Goal: Transaction & Acquisition: Purchase product/service

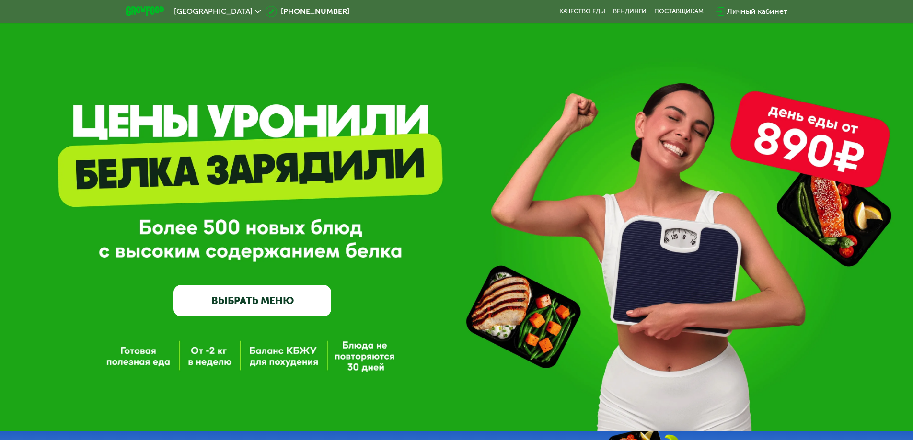
click at [293, 311] on link "ВЫБРАТЬ МЕНЮ" at bounding box center [252, 301] width 158 height 32
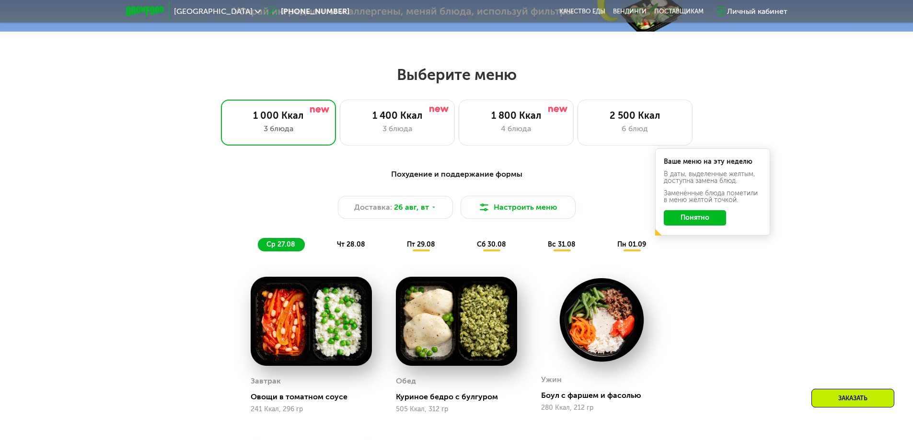
scroll to position [517, 0]
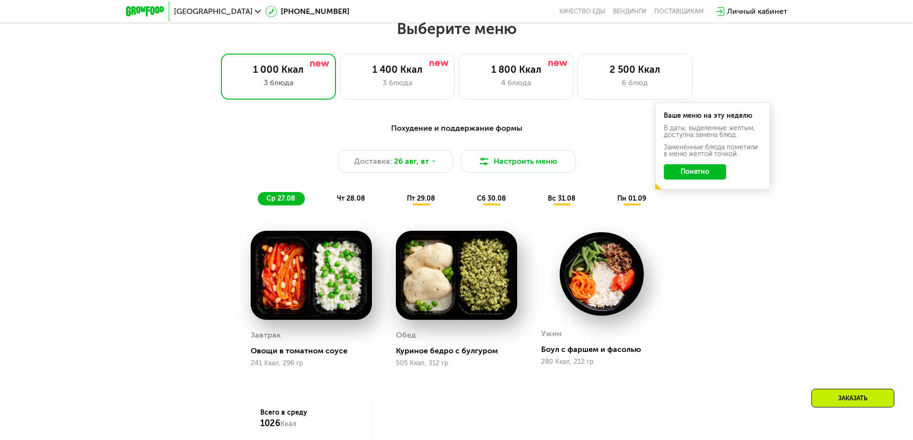
click at [715, 171] on button "Понятно" at bounding box center [694, 171] width 62 height 15
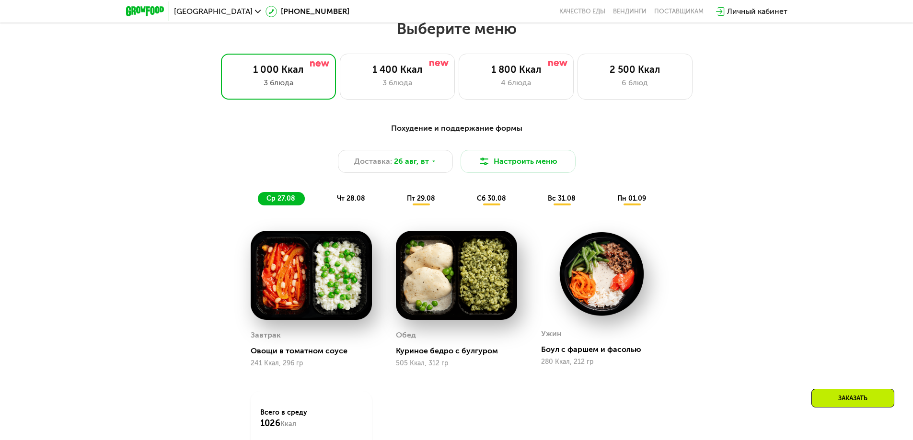
click at [428, 198] on span "пт 29.08" at bounding box center [421, 198] width 28 height 8
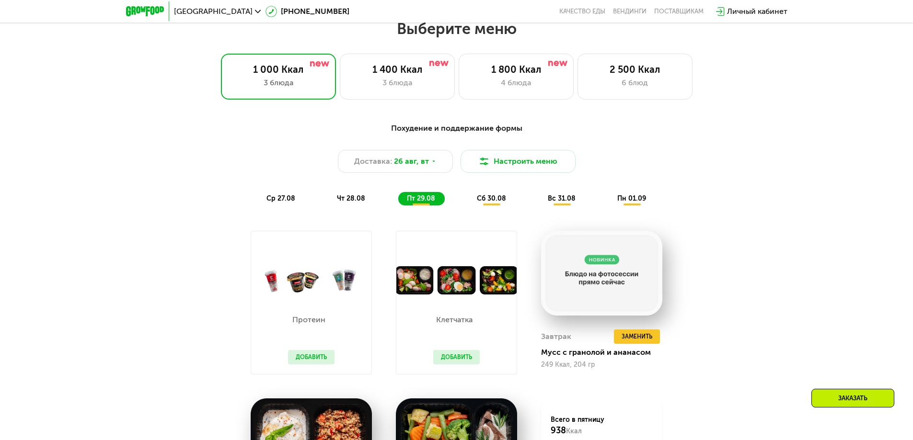
click at [712, 260] on div "Похудение и поддержание формы Доставка: [DATE] Настроить меню ср 27.08 чт 28.08…" at bounding box center [456, 346] width 590 height 458
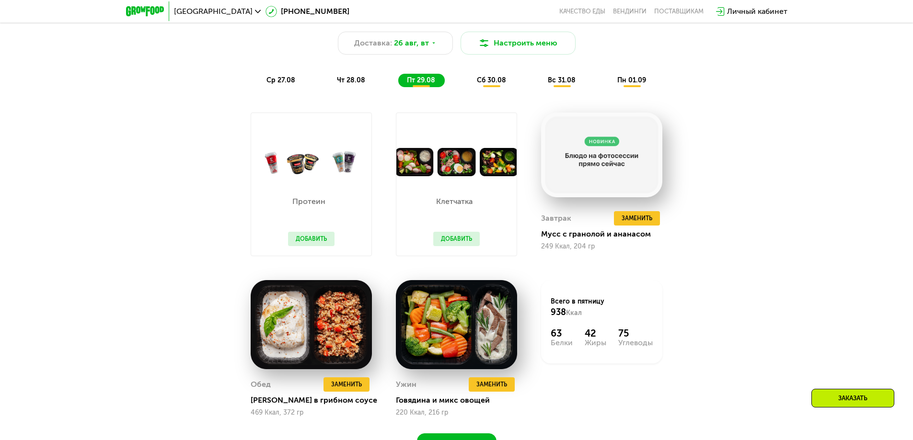
scroll to position [597, 0]
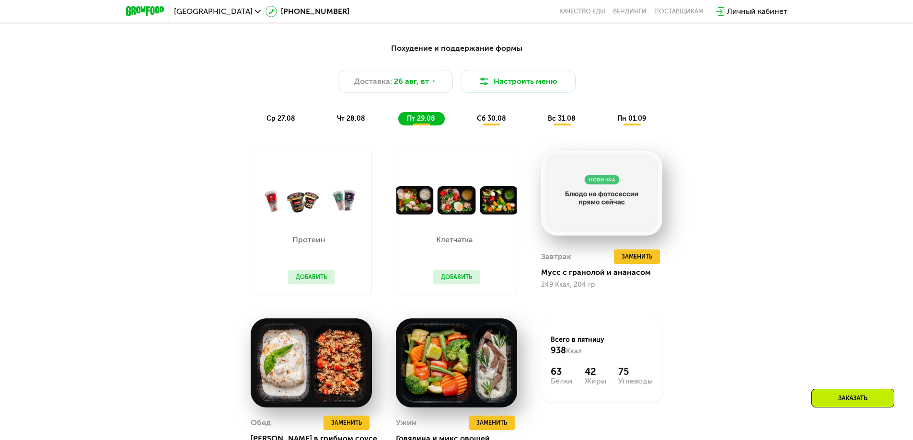
click at [712, 252] on div "Похудение и поддержание формы Доставка: [DATE] Настроить меню ср 27.08 чт 28.08…" at bounding box center [456, 266] width 590 height 458
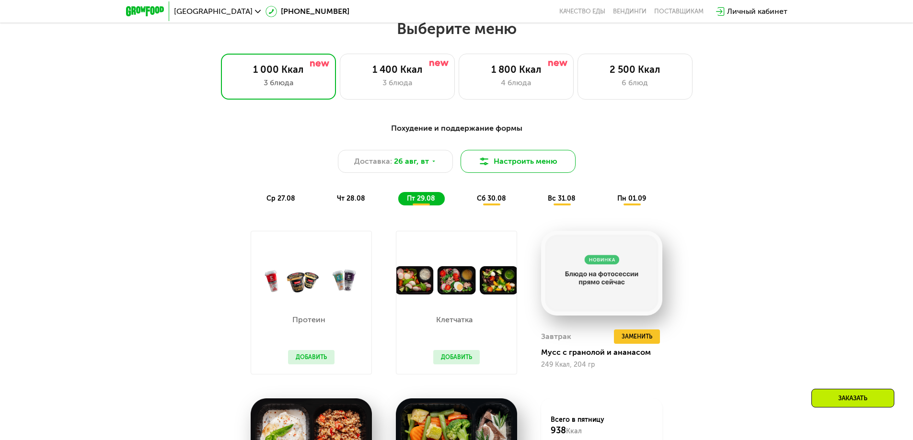
click at [536, 163] on button "Настроить меню" at bounding box center [517, 161] width 115 height 23
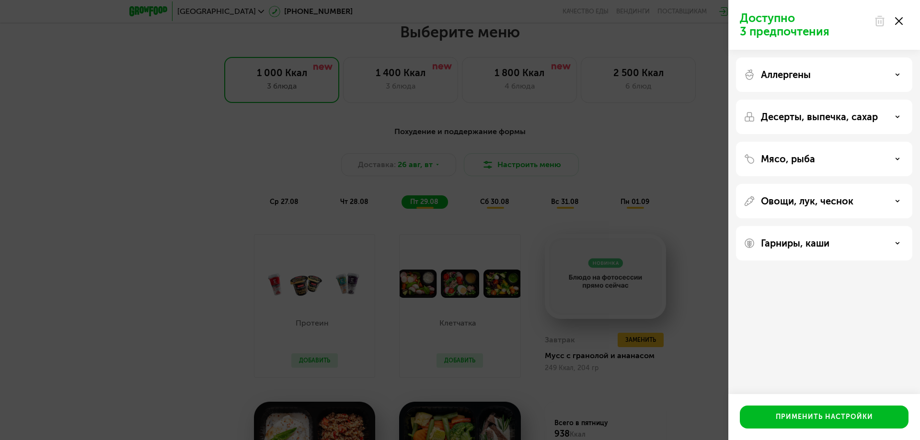
click at [698, 206] on div "Доступно 3 предпочтения Аллергены Десерты, выпечка, сахар Мясо, рыба Овощи, лук…" at bounding box center [460, 220] width 920 height 440
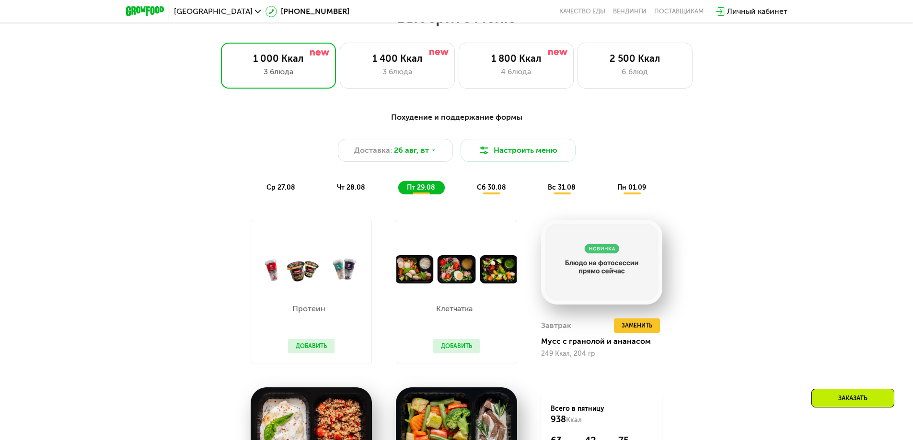
scroll to position [479, 0]
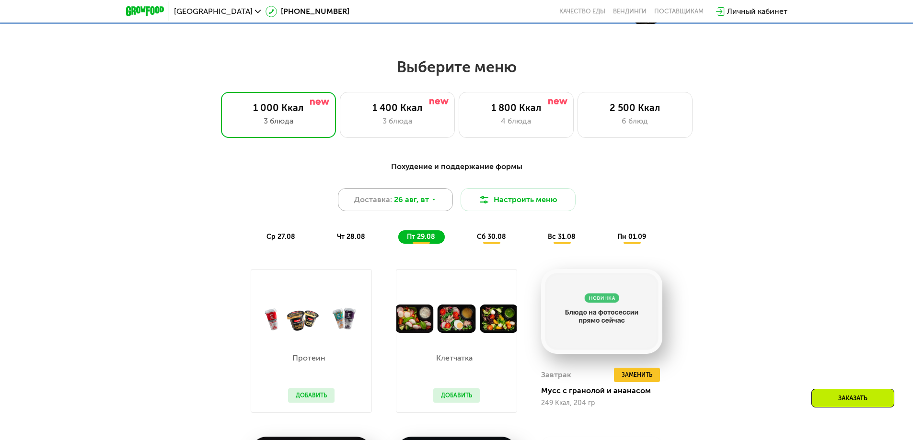
click at [431, 202] on icon at bounding box center [434, 200] width 6 height 6
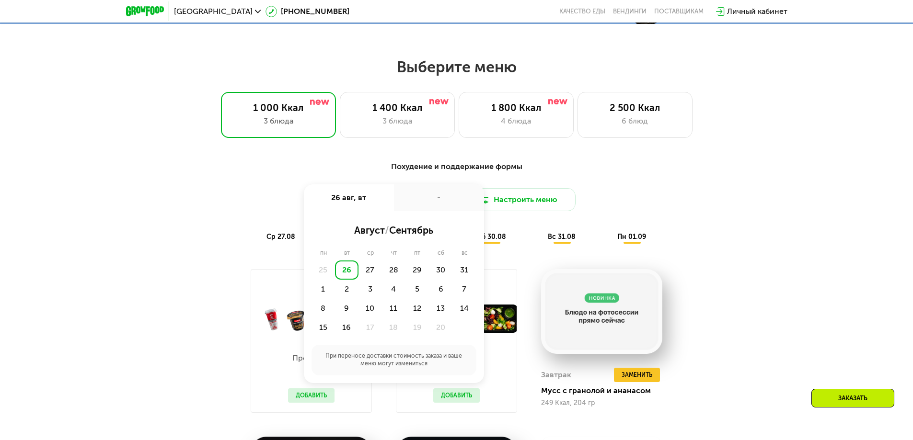
click at [431, 202] on div "-" at bounding box center [439, 197] width 90 height 27
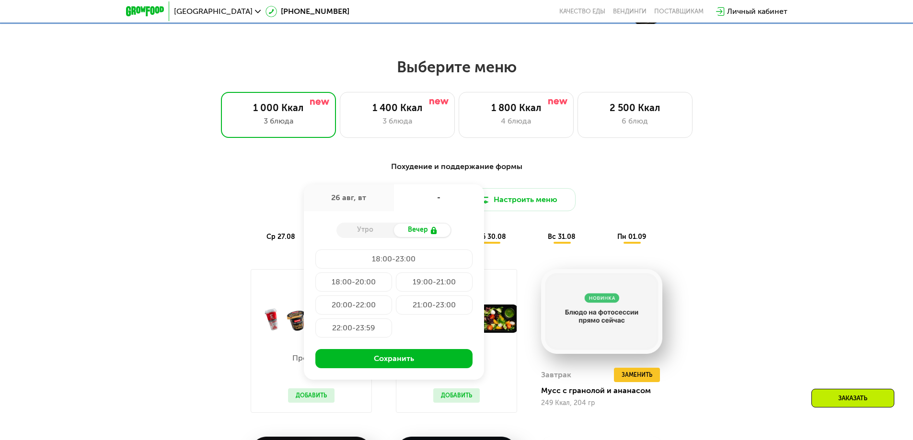
click at [171, 163] on div "Похудение и поддержание формы Доставка: [DATE] авг, вт - Утро Вечер 18:00-23:00…" at bounding box center [456, 202] width 579 height 94
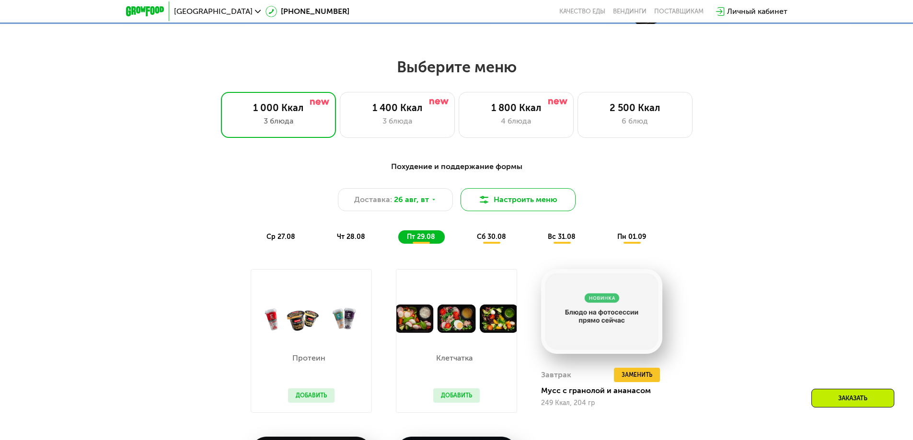
click at [522, 206] on button "Настроить меню" at bounding box center [517, 199] width 115 height 23
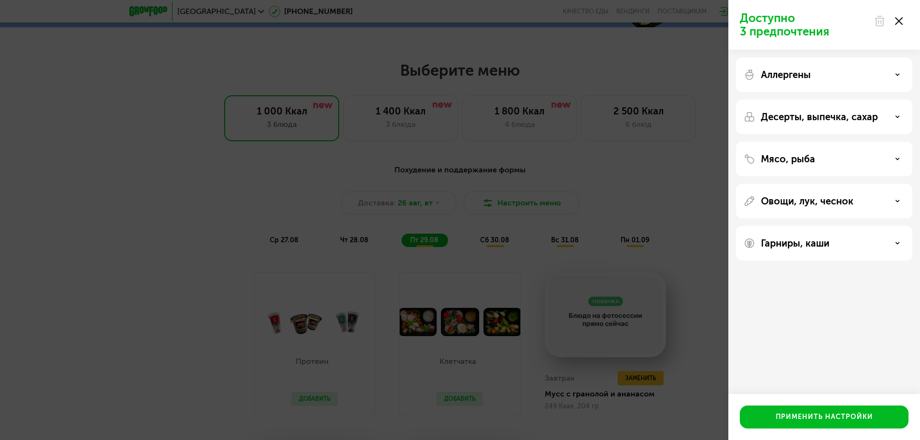
click at [901, 73] on div "Аллергены" at bounding box center [823, 74] width 161 height 11
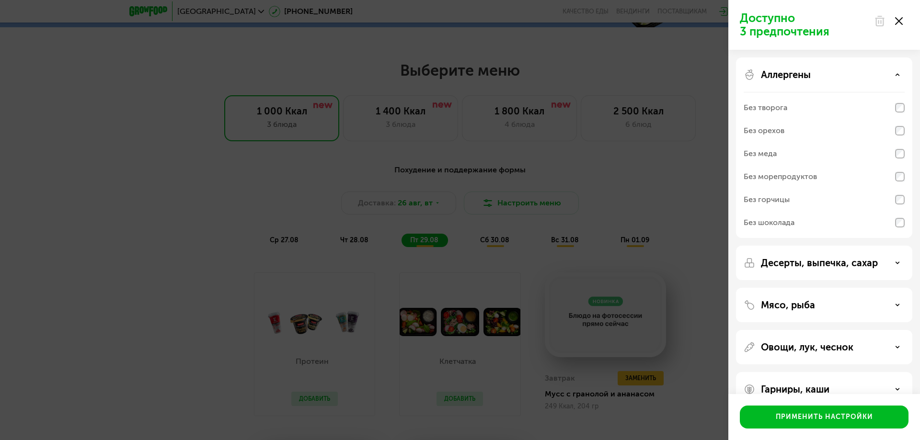
click at [901, 72] on div "Аллергены" at bounding box center [823, 74] width 161 height 11
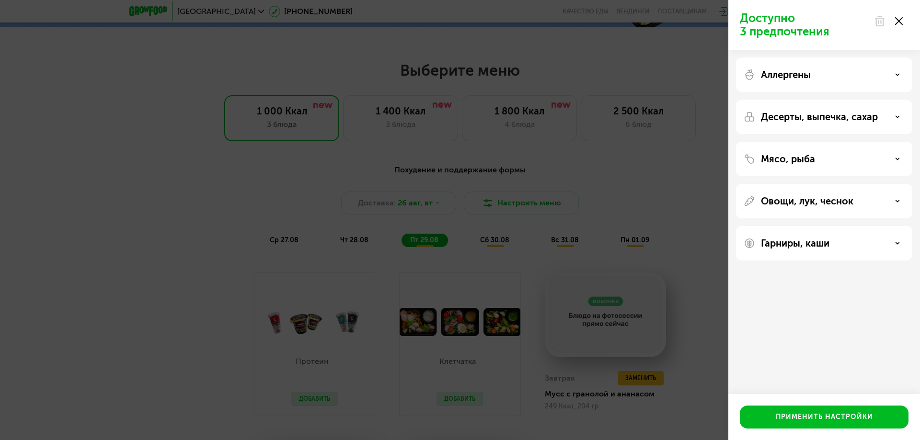
click at [897, 117] on use at bounding box center [897, 116] width 3 height 1
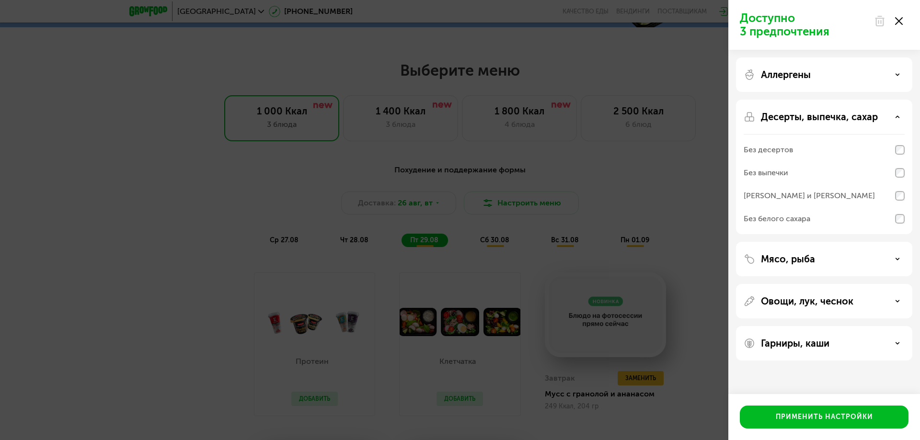
click at [897, 117] on use at bounding box center [897, 116] width 3 height 1
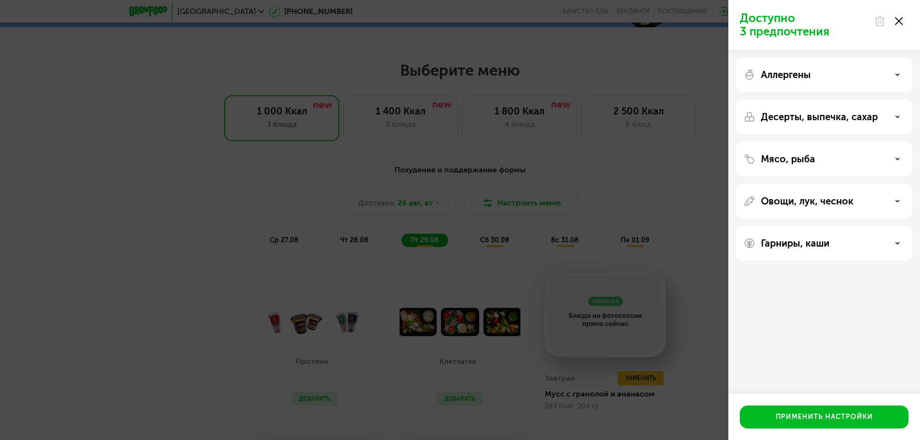
click at [887, 159] on div "Мясо, рыба" at bounding box center [823, 158] width 161 height 11
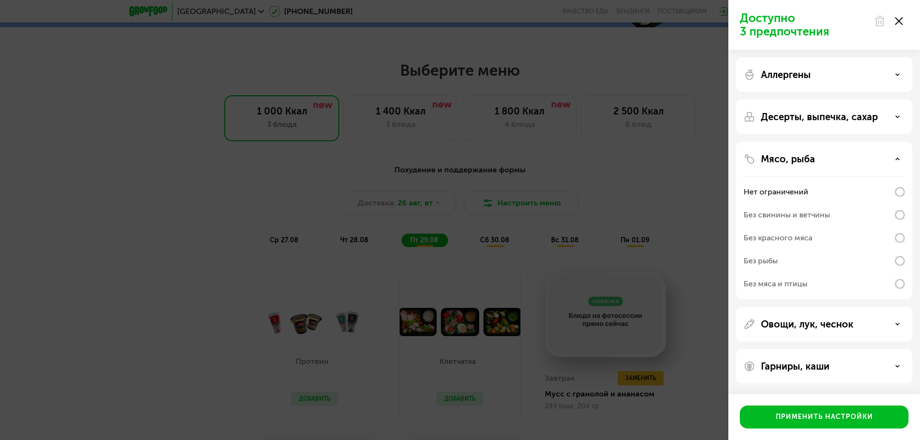
click at [888, 157] on div "Мясо, рыба" at bounding box center [823, 158] width 161 height 11
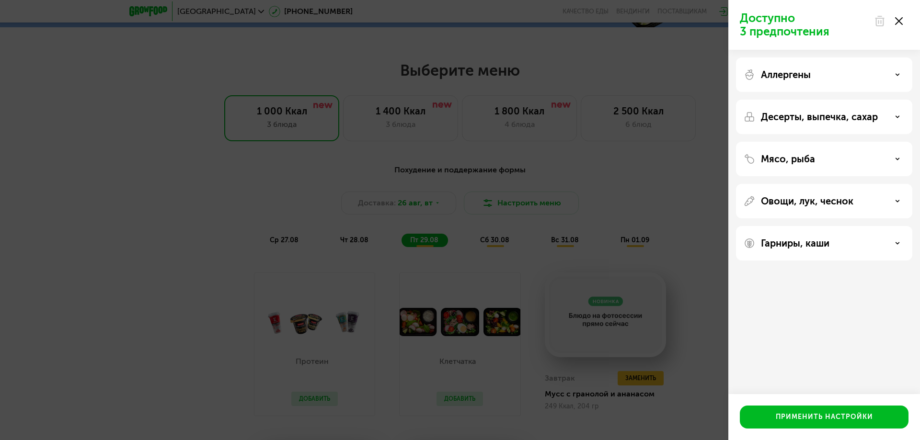
click at [886, 205] on div "Овощи, лук, чеснок" at bounding box center [823, 200] width 161 height 11
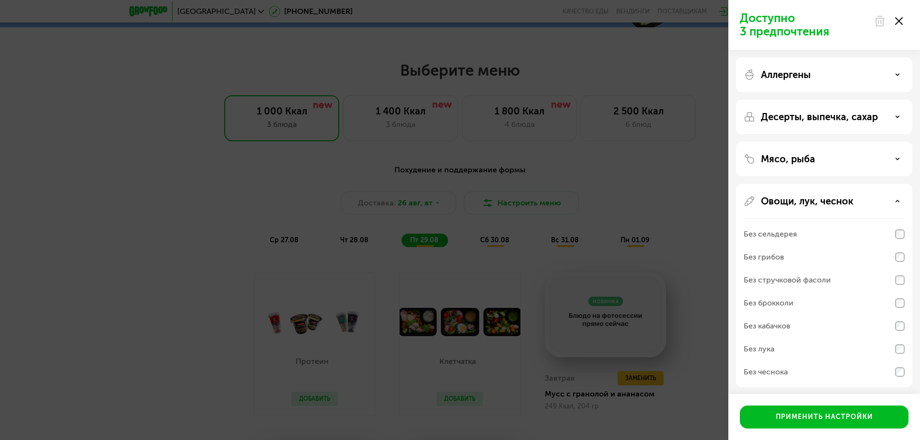
click at [886, 204] on div "Овощи, лук, чеснок" at bounding box center [823, 200] width 161 height 11
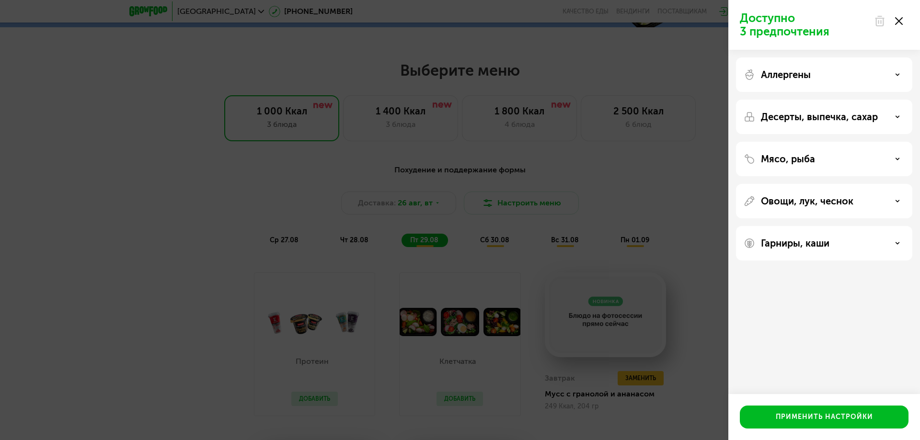
click at [882, 240] on div "Гарниры, каши" at bounding box center [823, 243] width 161 height 11
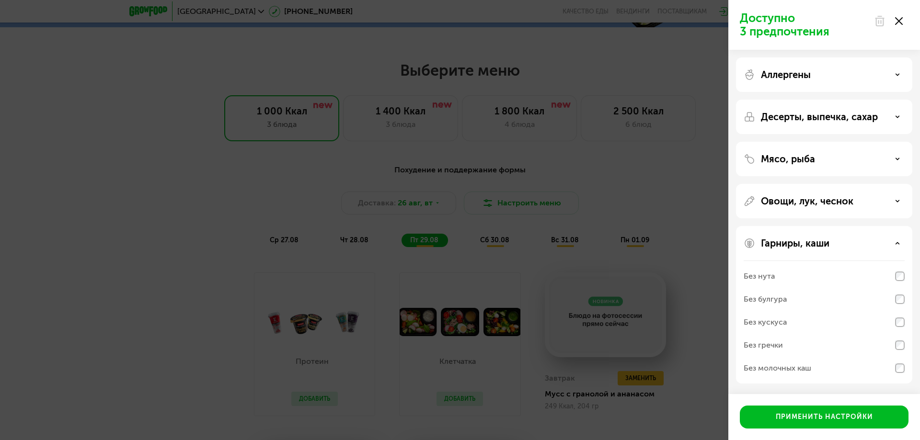
click at [882, 240] on div "Гарниры, каши" at bounding box center [823, 243] width 161 height 11
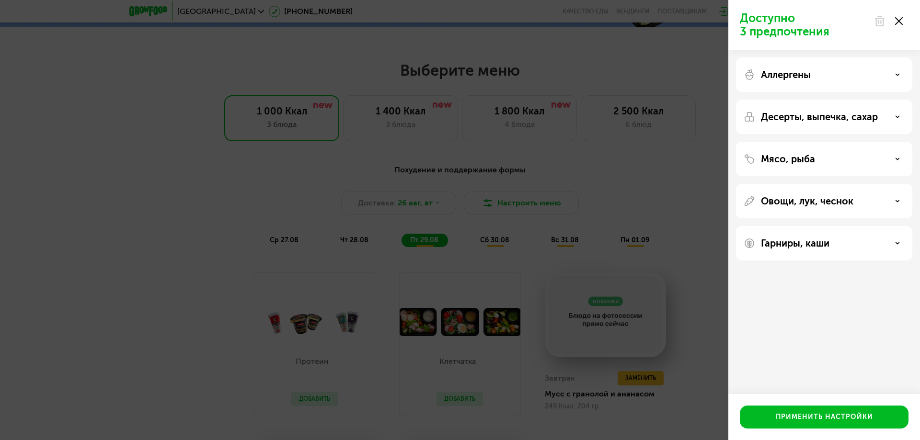
click at [871, 201] on div "Овощи, лук, чеснок" at bounding box center [823, 200] width 161 height 11
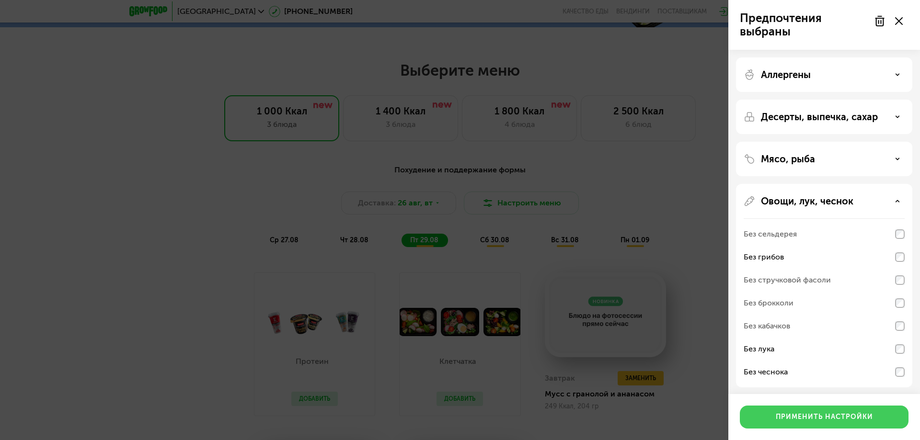
click at [850, 421] on div "Применить настройки" at bounding box center [824, 417] width 97 height 10
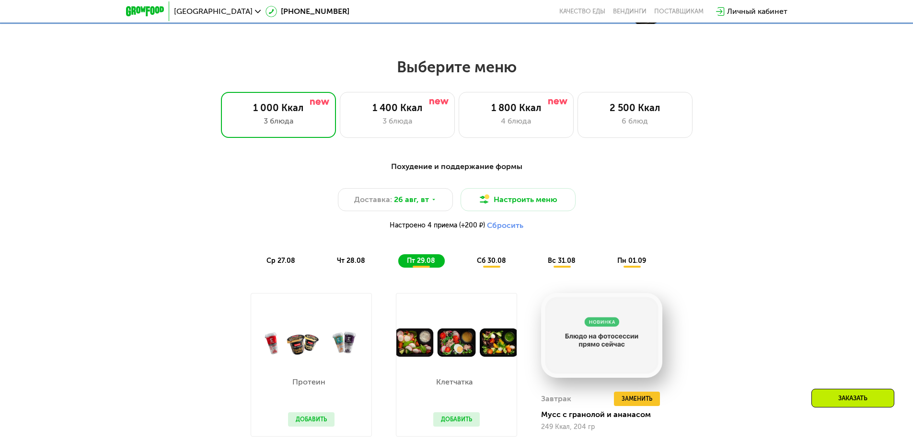
click at [516, 226] on button "Сбросить" at bounding box center [505, 226] width 36 height 10
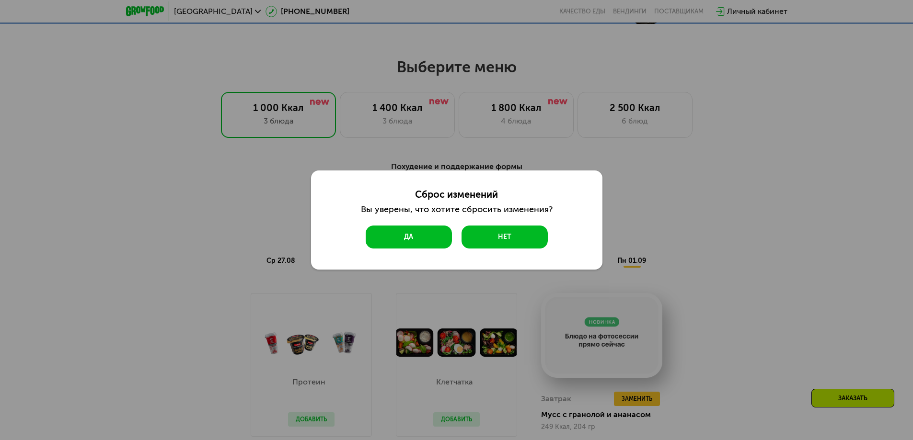
click at [408, 237] on button "Да" at bounding box center [409, 237] width 86 height 23
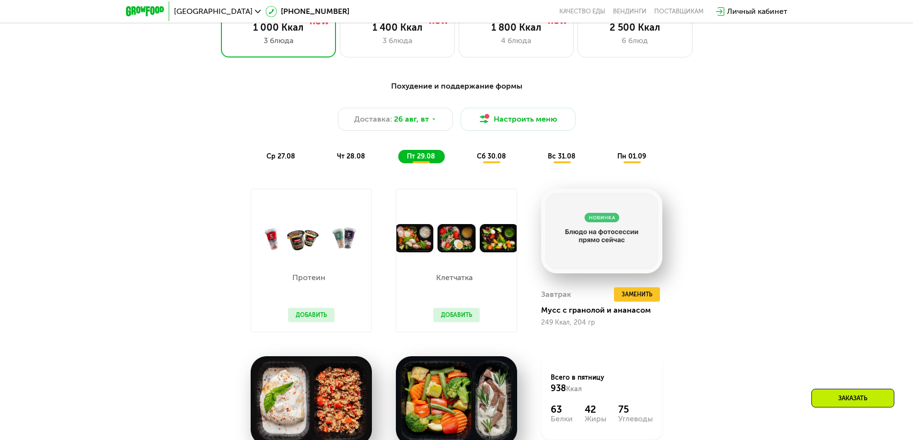
scroll to position [559, 0]
click at [638, 295] on span "Заменить" at bounding box center [636, 295] width 31 height 10
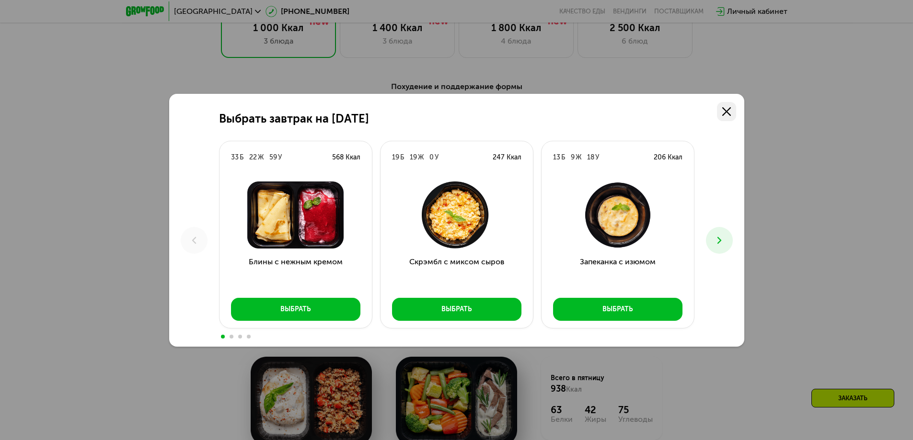
click at [725, 110] on use at bounding box center [726, 111] width 9 height 9
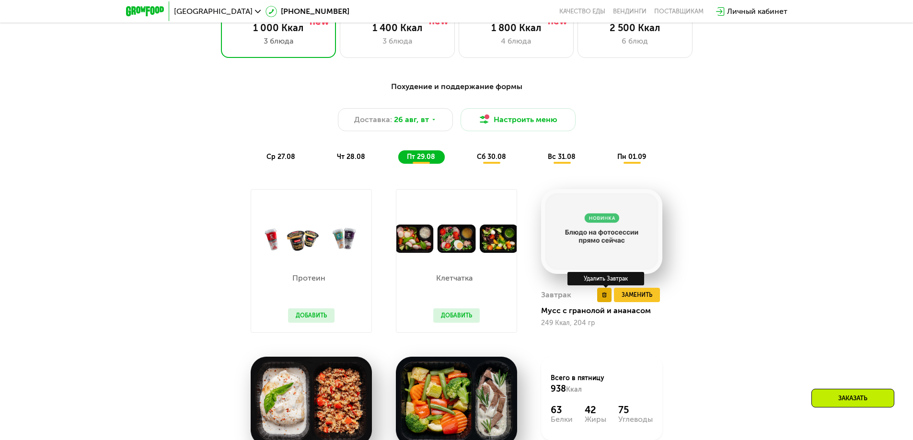
click at [604, 297] on icon at bounding box center [604, 295] width 5 height 5
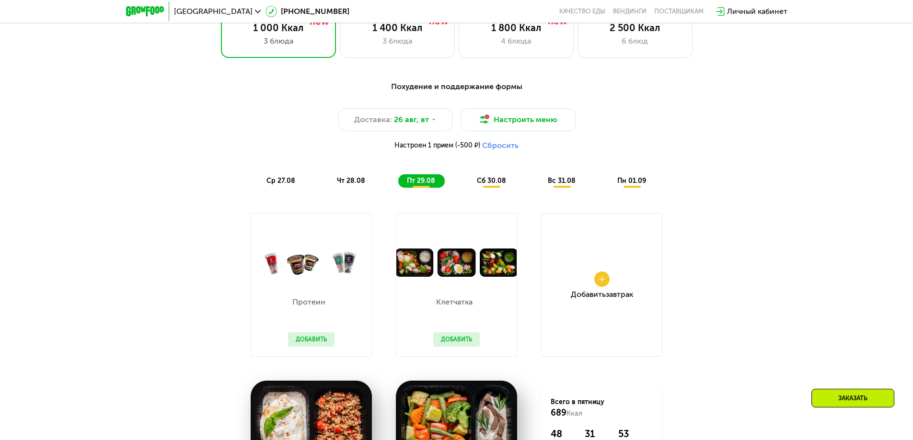
click at [343, 307] on div "Протеин Добавить" at bounding box center [311, 317] width 66 height 80
click at [458, 344] on button "Добавить" at bounding box center [456, 339] width 46 height 14
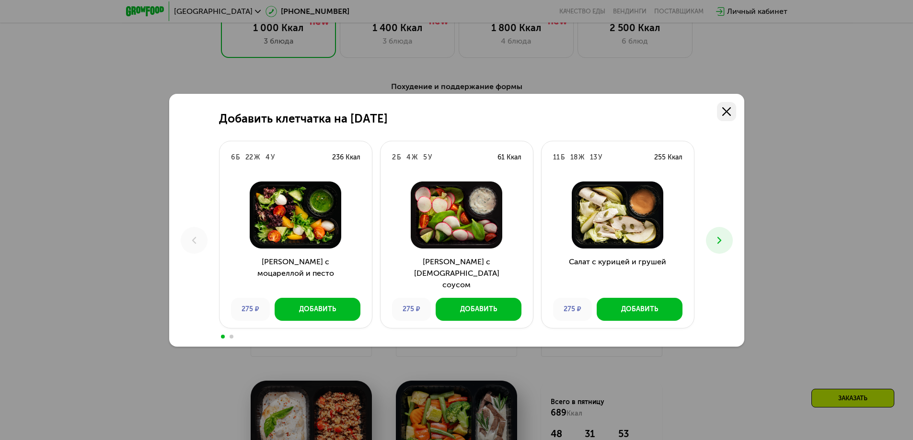
click at [729, 108] on icon at bounding box center [726, 111] width 9 height 9
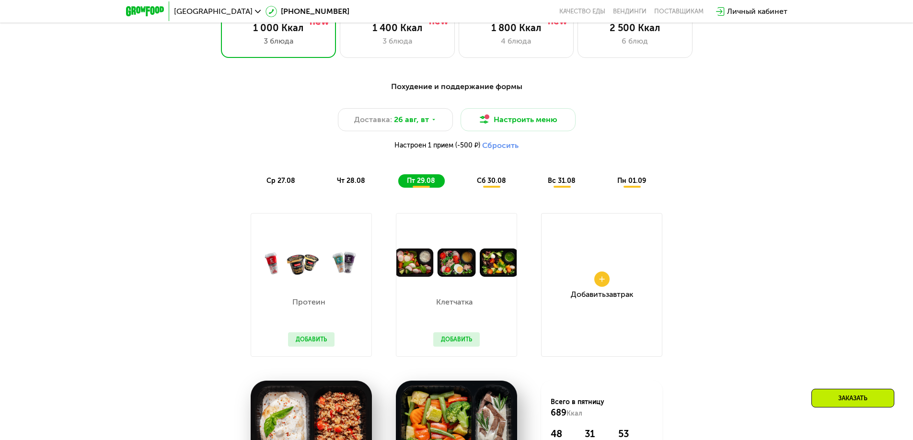
click at [316, 341] on button "Добавить" at bounding box center [311, 339] width 46 height 14
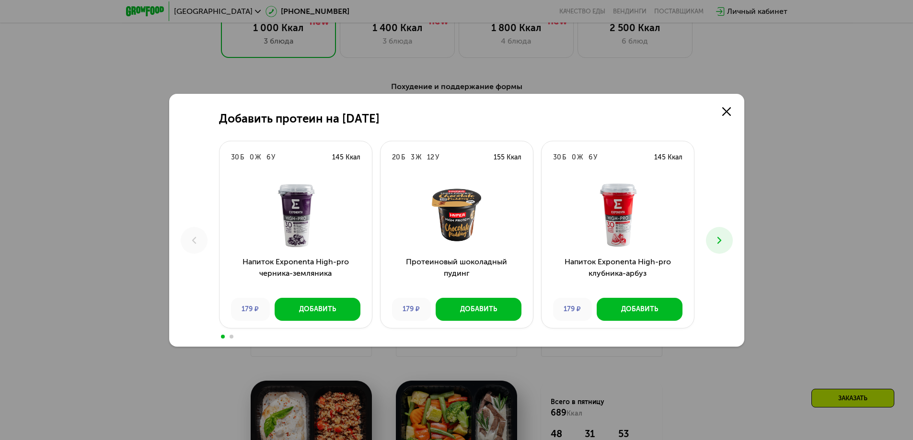
click at [716, 237] on icon at bounding box center [718, 240] width 11 height 11
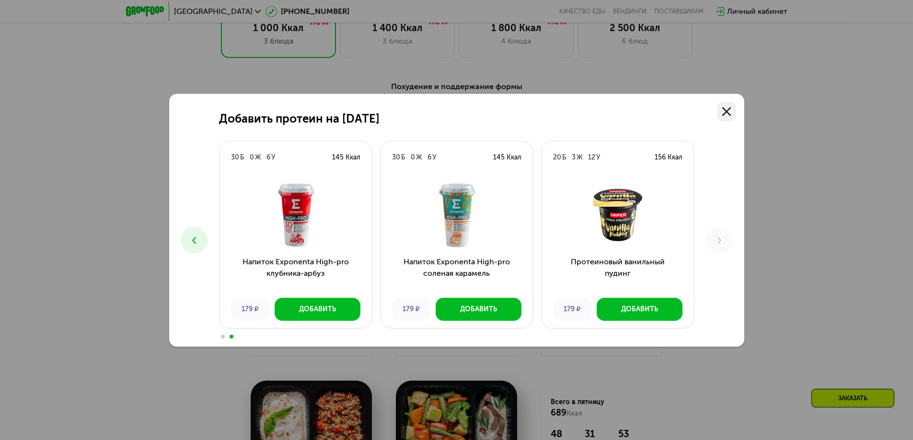
click at [728, 110] on use at bounding box center [726, 111] width 9 height 9
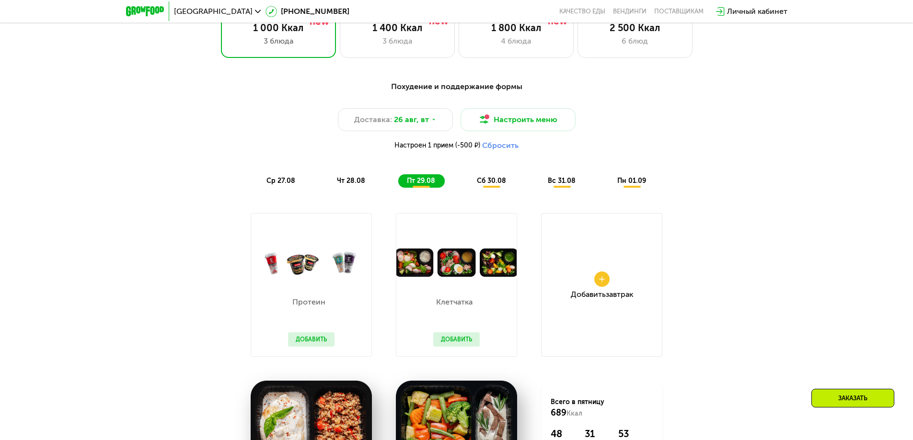
click at [488, 184] on span "сб 30.08" at bounding box center [491, 181] width 29 height 8
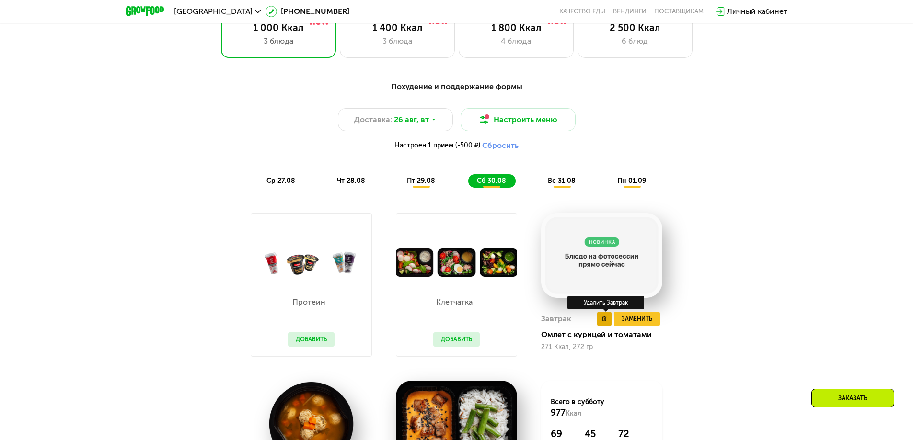
click at [605, 321] on use at bounding box center [604, 319] width 4 height 5
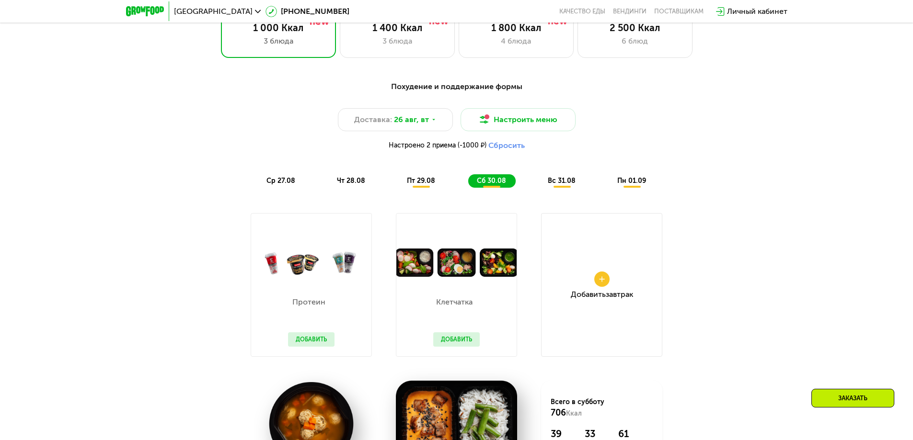
click at [563, 185] on span "вс 31.08" at bounding box center [562, 181] width 28 height 8
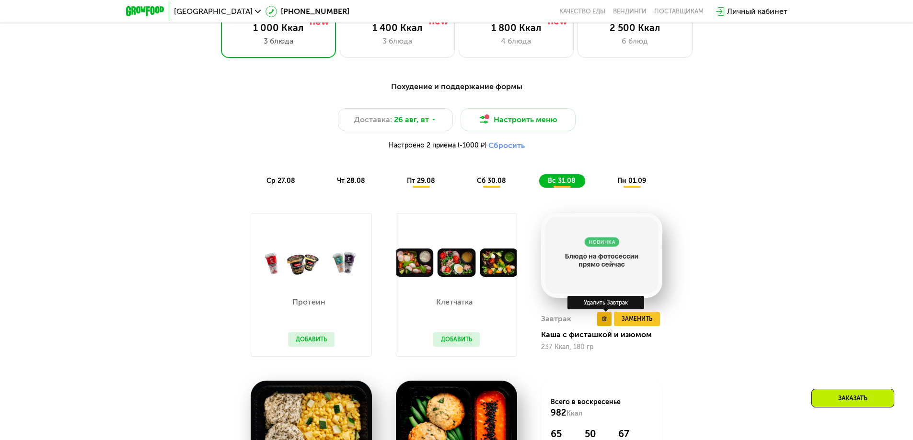
click at [603, 321] on icon at bounding box center [604, 319] width 5 height 5
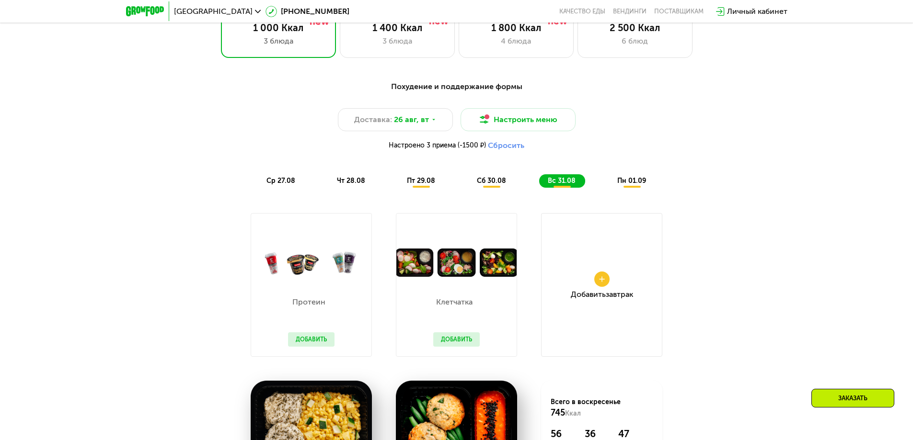
click at [622, 177] on div "пн 01.09" at bounding box center [631, 180] width 47 height 13
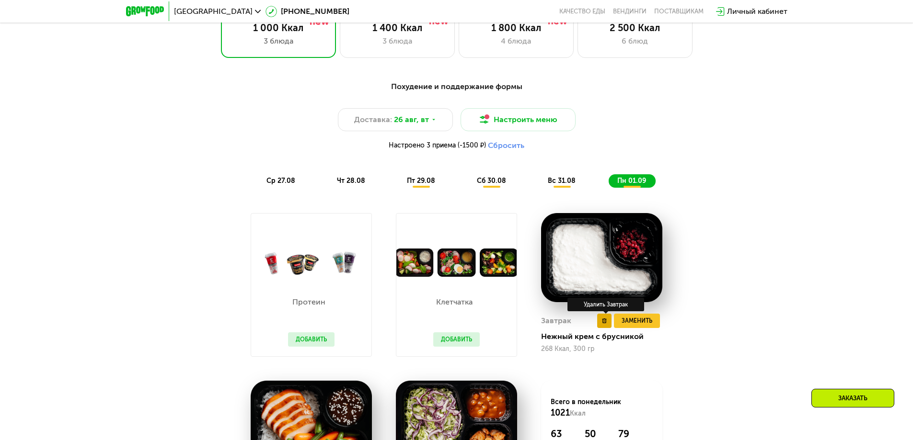
click at [603, 322] on use at bounding box center [604, 321] width 4 height 5
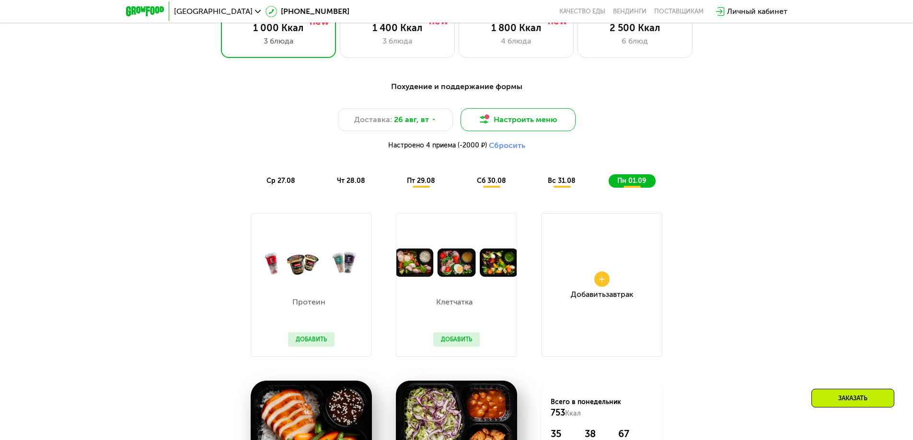
click at [511, 121] on button "Настроить меню" at bounding box center [517, 119] width 115 height 23
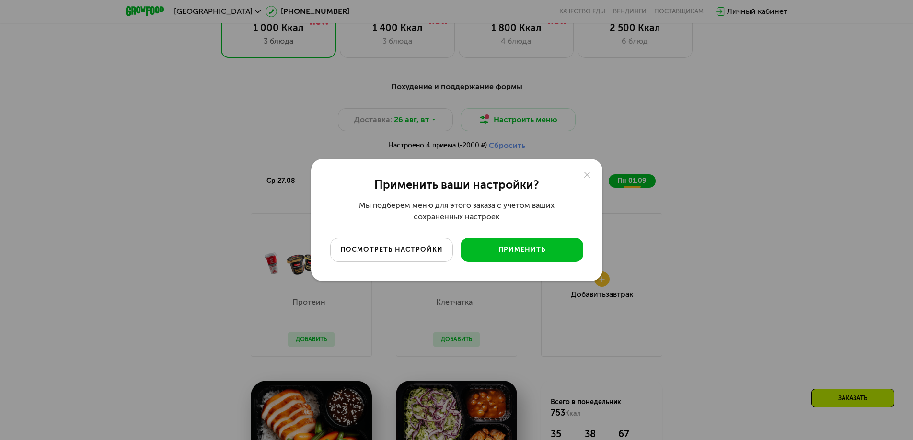
click at [420, 249] on div "посмотреть настройки" at bounding box center [391, 250] width 108 height 10
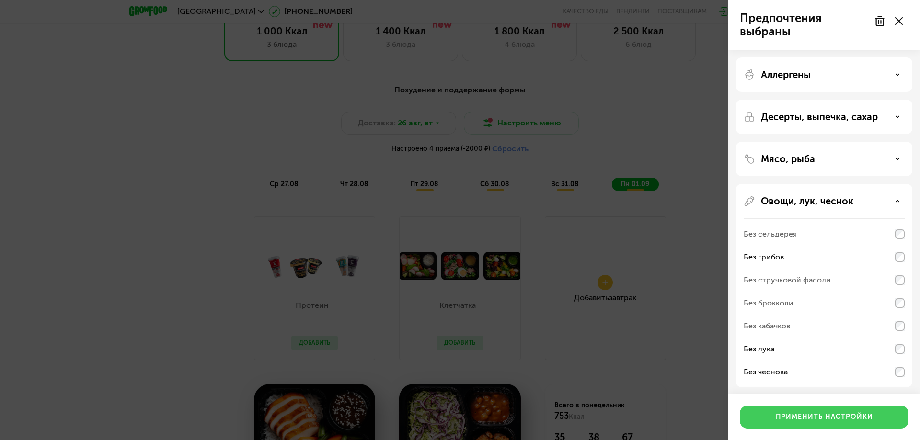
click at [873, 421] on button "Применить настройки" at bounding box center [824, 417] width 169 height 23
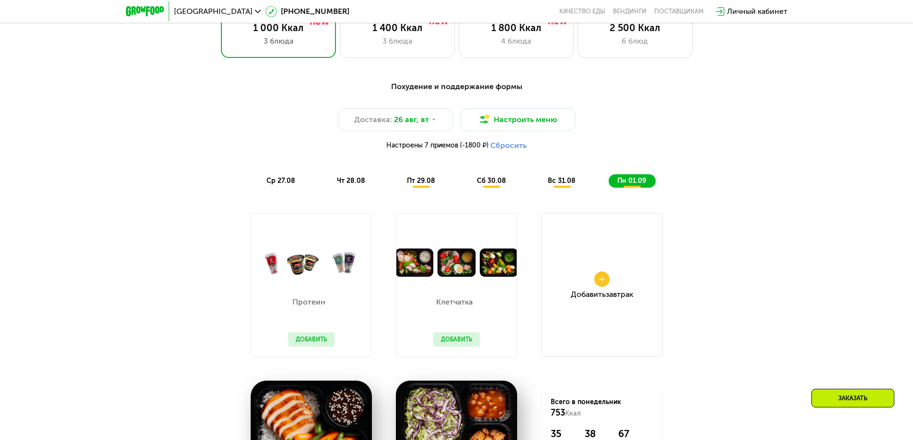
click at [515, 149] on button "Сбросить" at bounding box center [508, 146] width 36 height 10
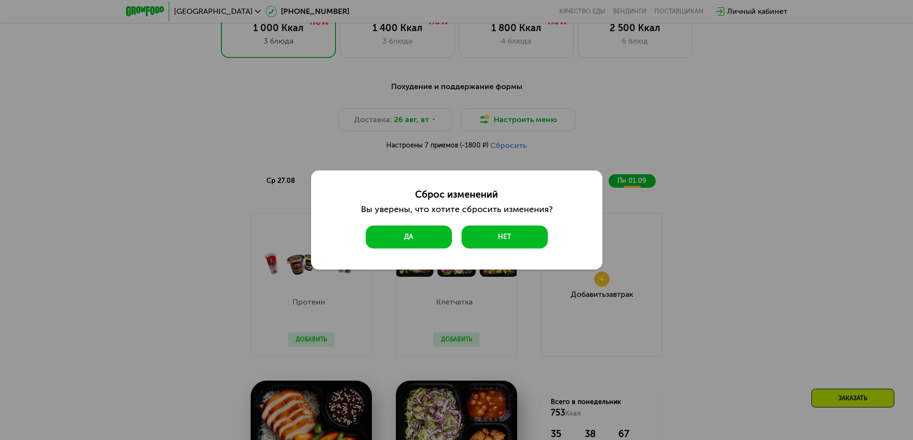
click at [411, 243] on button "Да" at bounding box center [409, 237] width 86 height 23
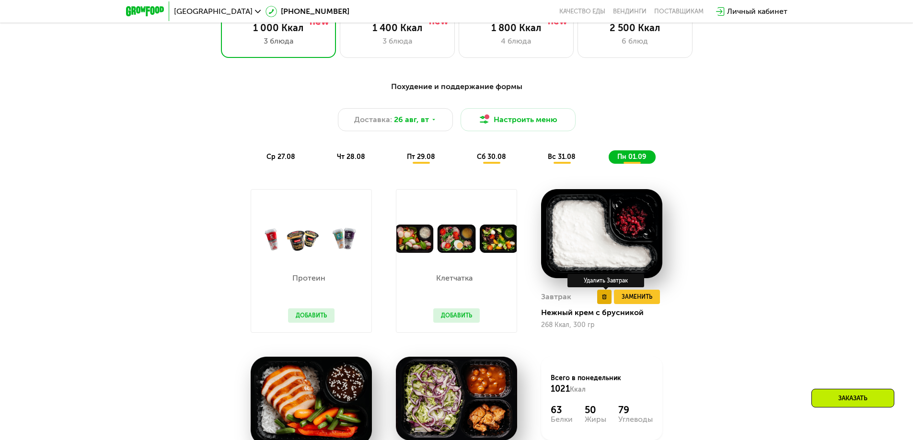
click at [607, 302] on button at bounding box center [604, 297] width 14 height 14
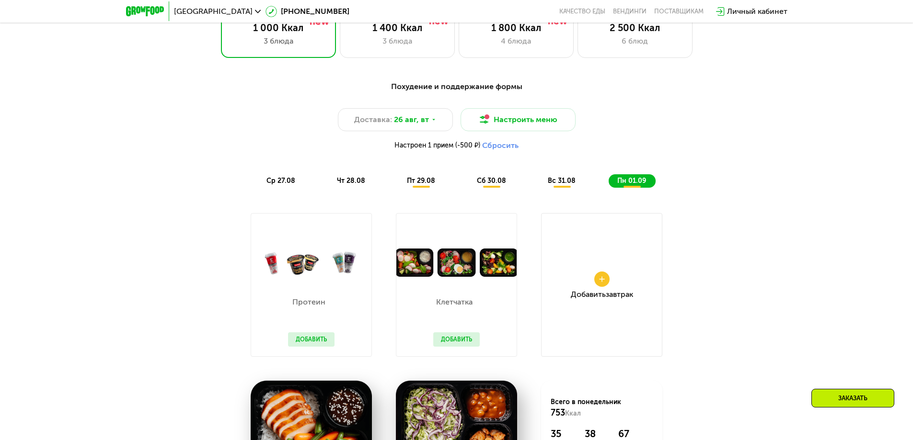
click at [564, 184] on span "вс 31.08" at bounding box center [562, 181] width 28 height 8
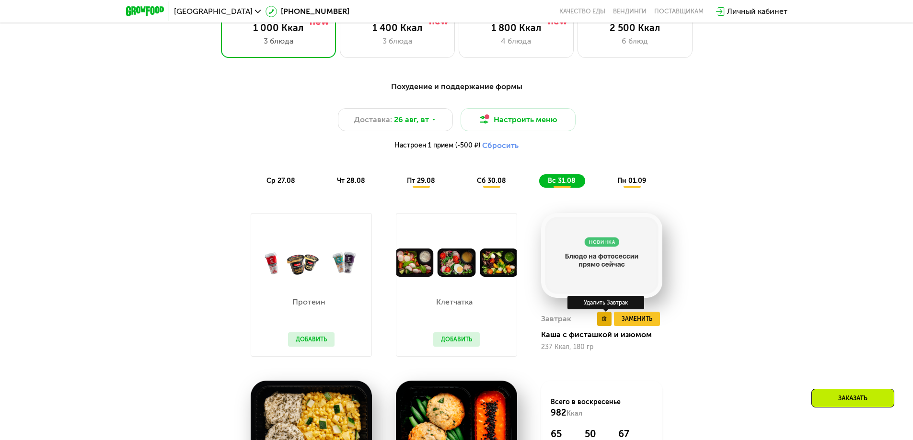
click at [606, 321] on use at bounding box center [604, 319] width 4 height 5
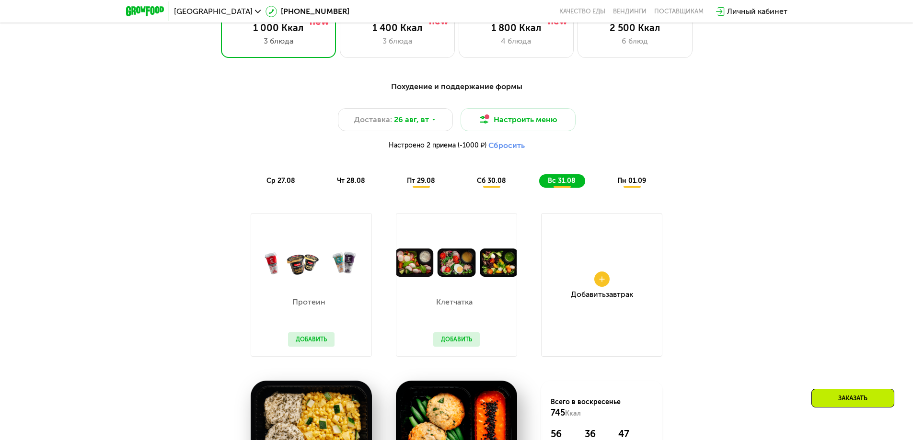
click at [490, 182] on span "сб 30.08" at bounding box center [491, 181] width 29 height 8
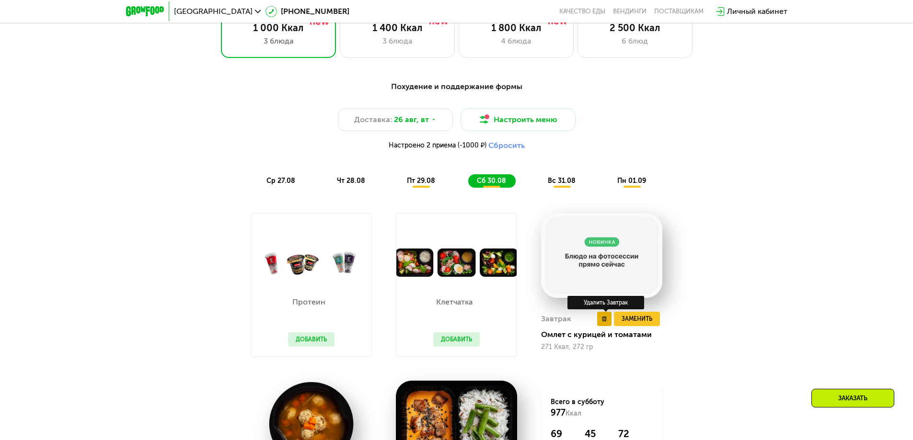
click at [604, 320] on use at bounding box center [604, 319] width 4 height 5
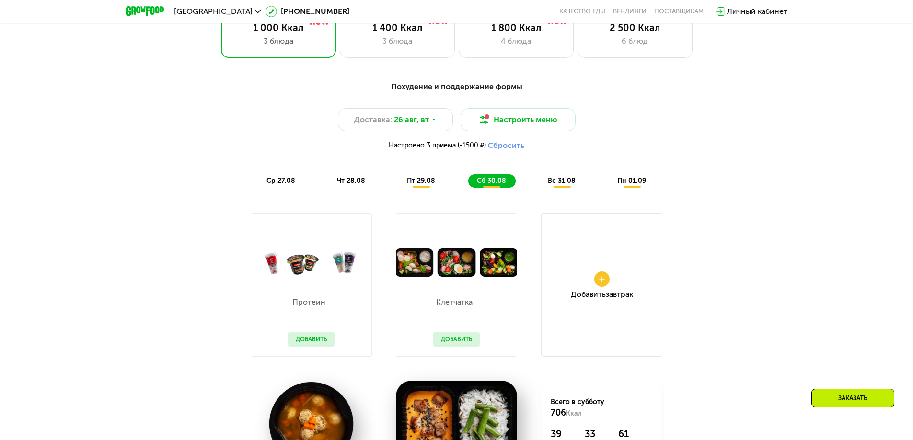
click at [468, 178] on div "пт 29.08" at bounding box center [491, 180] width 47 height 13
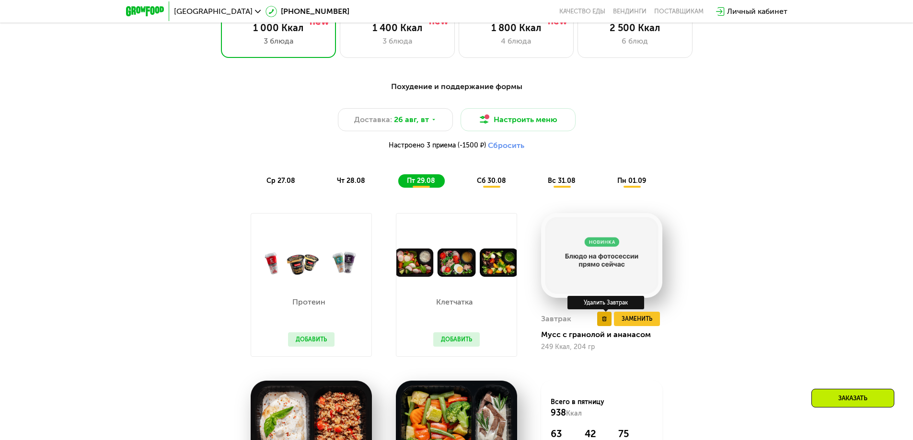
click at [605, 321] on icon at bounding box center [604, 319] width 5 height 5
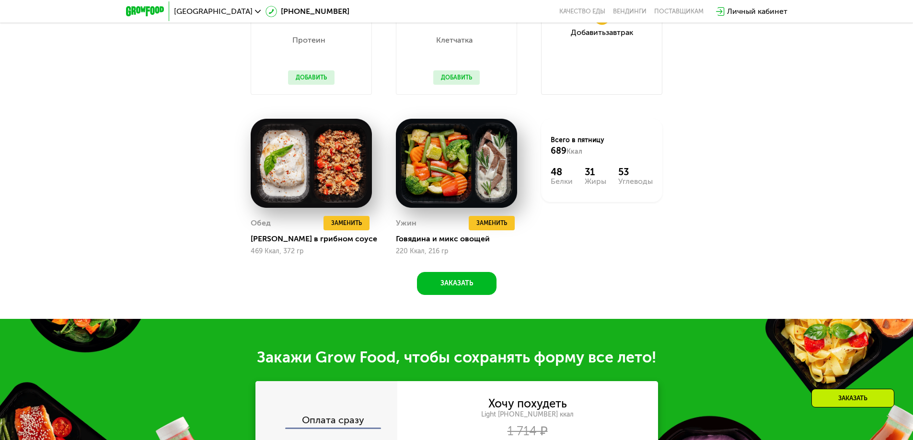
scroll to position [799, 0]
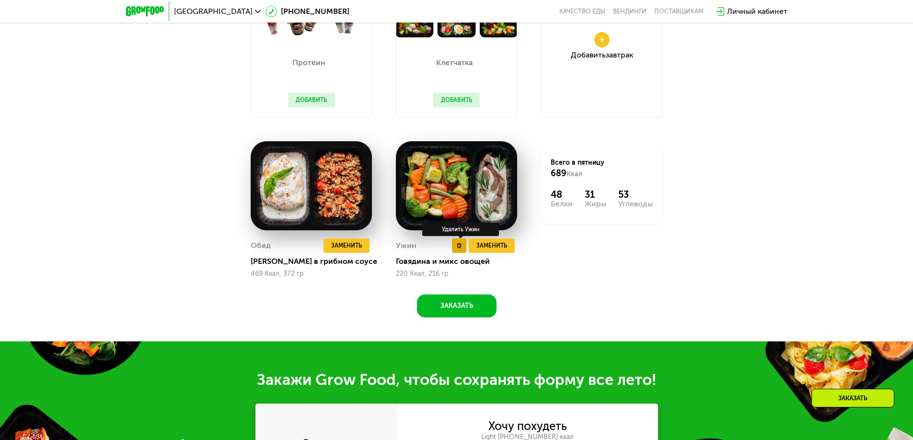
click at [455, 247] on button at bounding box center [459, 246] width 14 height 14
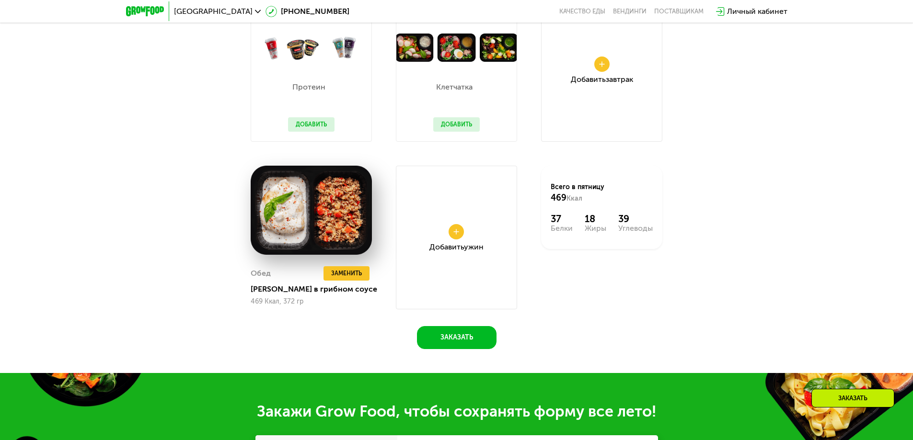
scroll to position [639, 0]
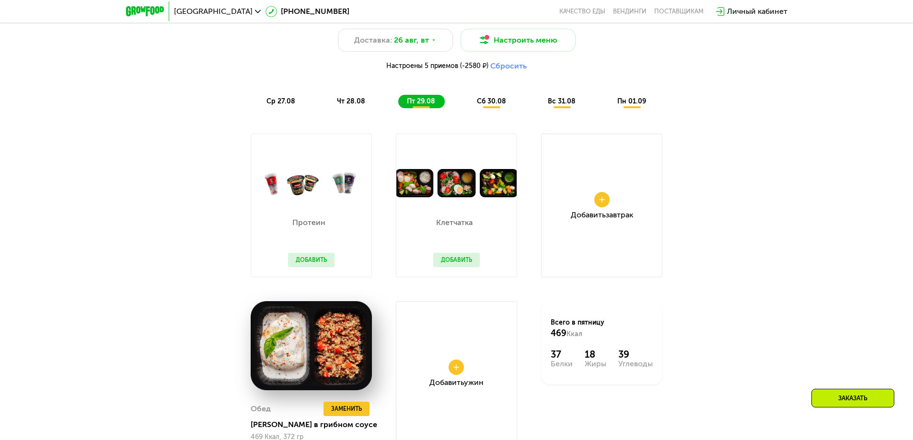
click at [482, 105] on span "сб 30.08" at bounding box center [491, 101] width 29 height 8
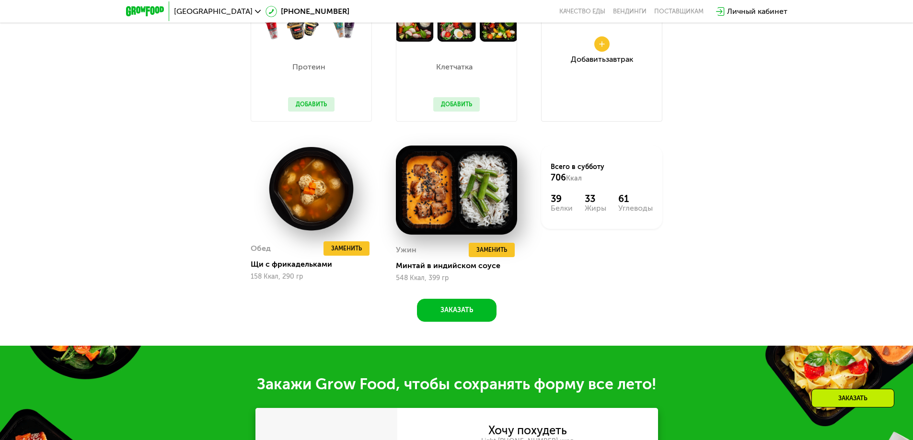
scroll to position [799, 0]
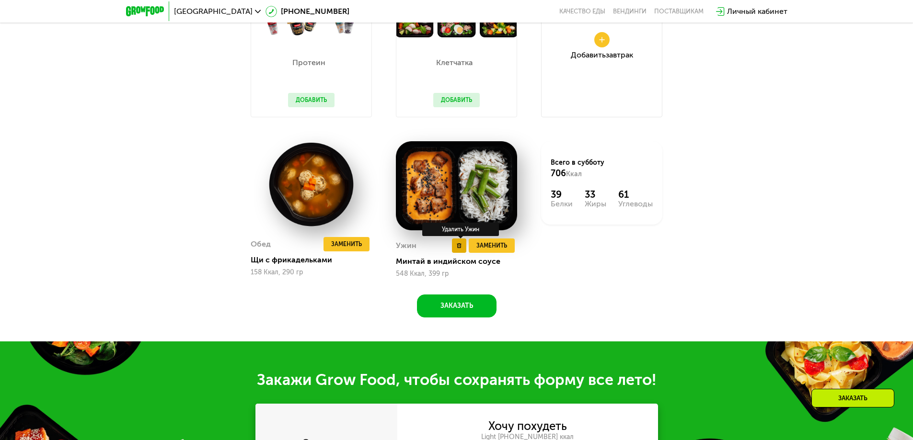
click at [458, 248] on icon at bounding box center [459, 245] width 5 height 5
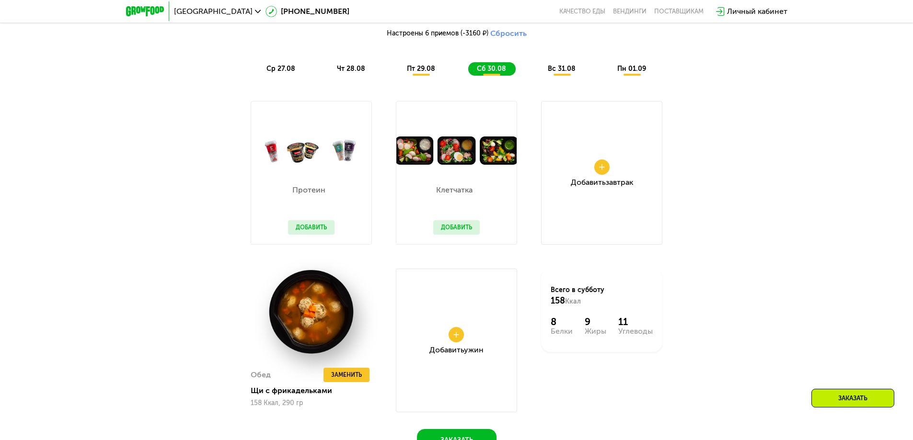
scroll to position [639, 0]
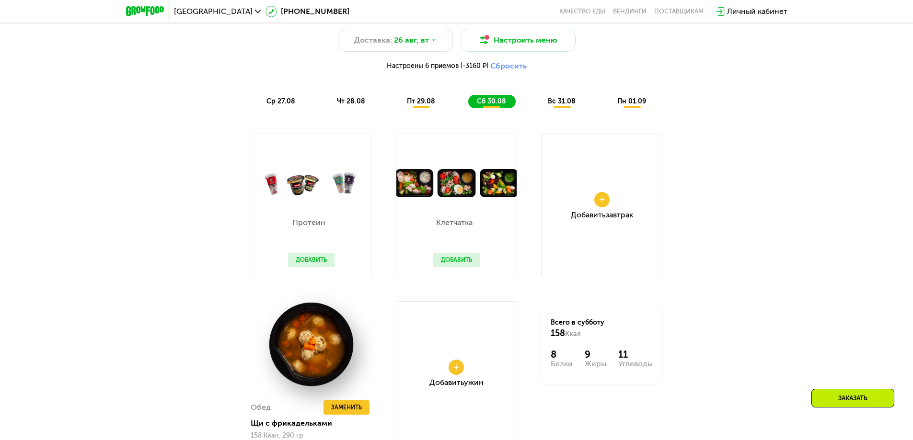
click at [560, 105] on span "вс 31.08" at bounding box center [562, 101] width 28 height 8
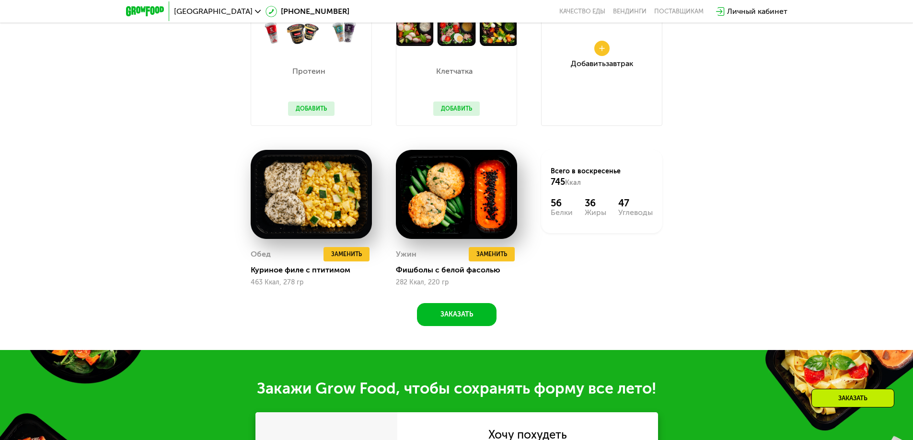
scroll to position [878, 0]
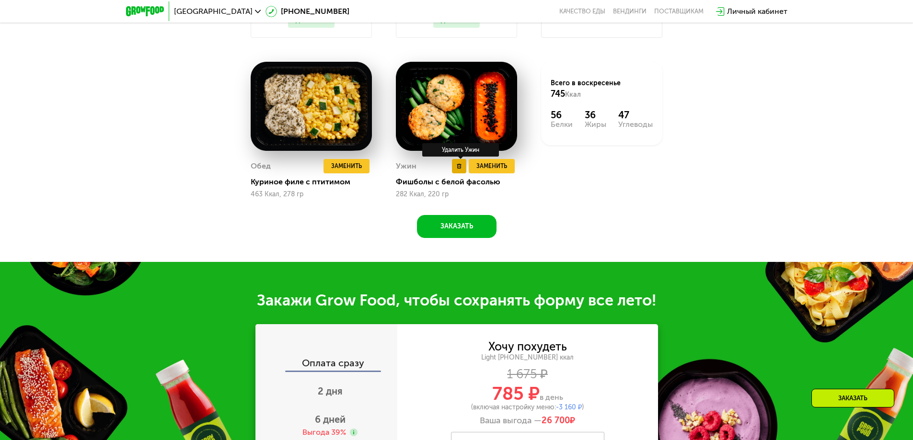
click at [457, 169] on icon at bounding box center [459, 166] width 5 height 5
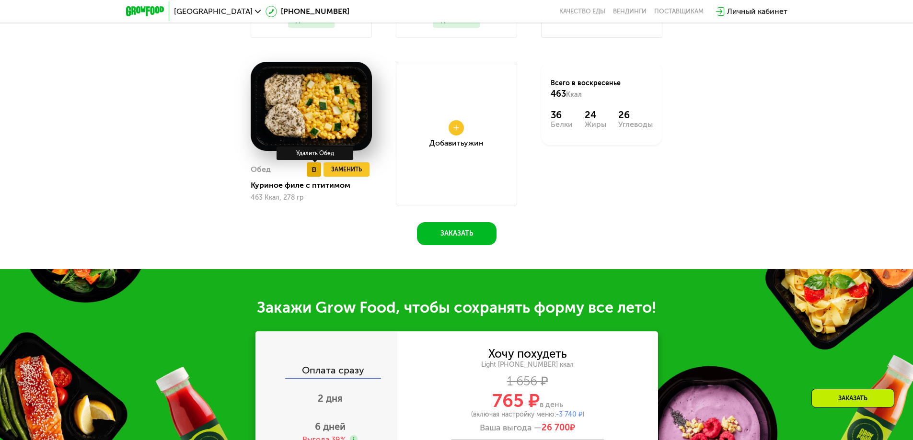
click at [315, 172] on use at bounding box center [313, 169] width 4 height 5
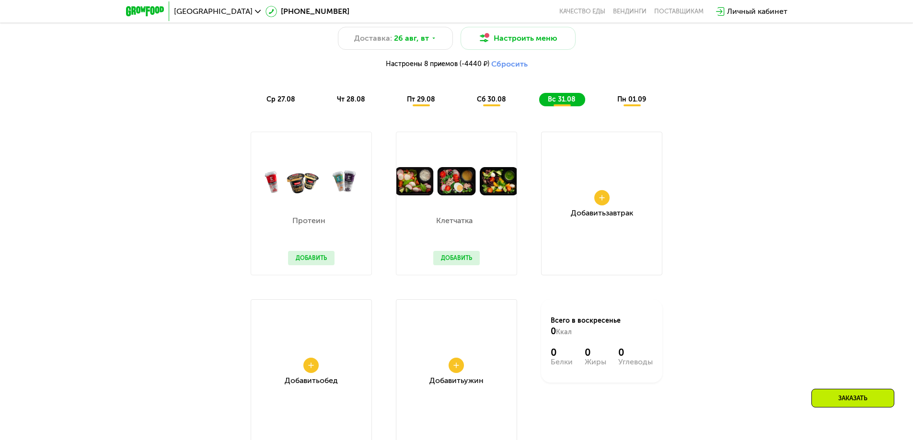
scroll to position [639, 0]
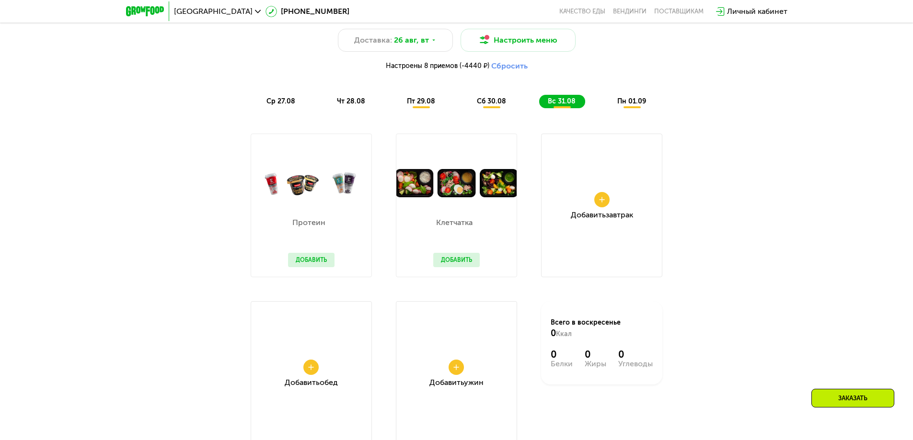
click at [629, 105] on span "пн 01.09" at bounding box center [631, 101] width 29 height 8
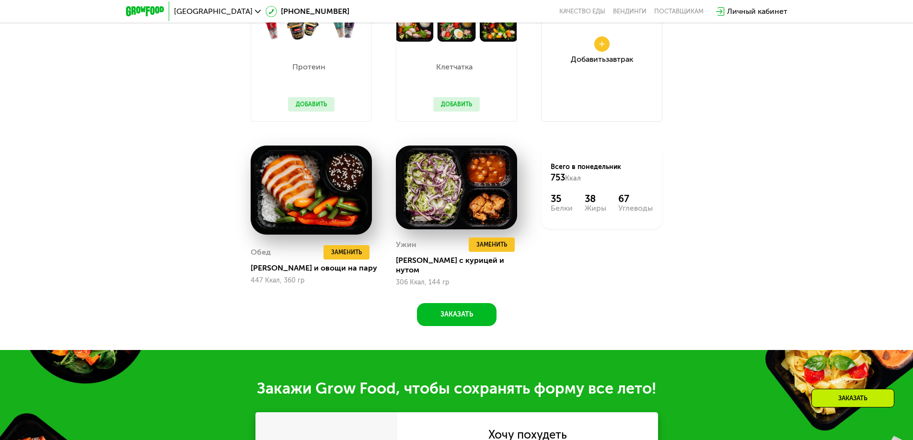
scroll to position [799, 0]
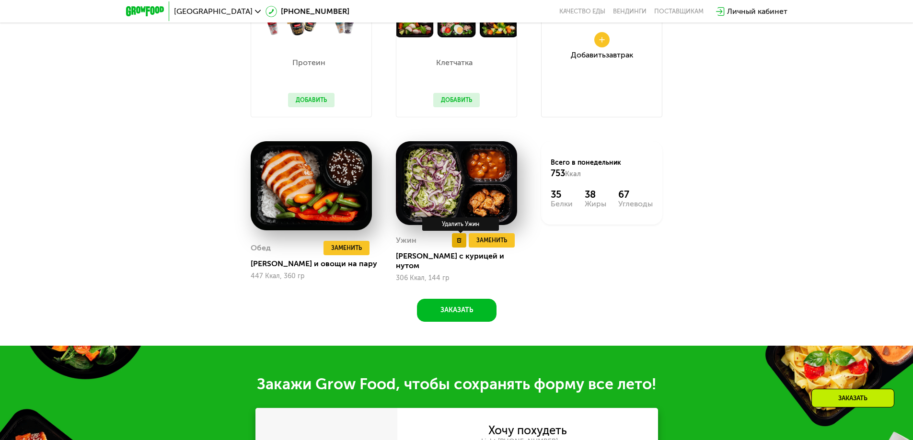
click at [461, 243] on button at bounding box center [459, 240] width 14 height 14
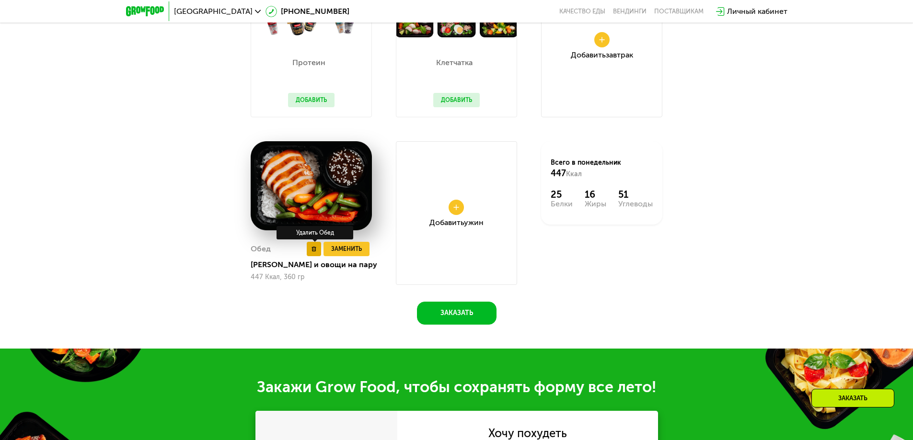
click at [315, 251] on use at bounding box center [313, 249] width 4 height 5
click at [475, 321] on button "Заказать" at bounding box center [457, 313] width 80 height 23
